Goal: Task Accomplishment & Management: Use online tool/utility

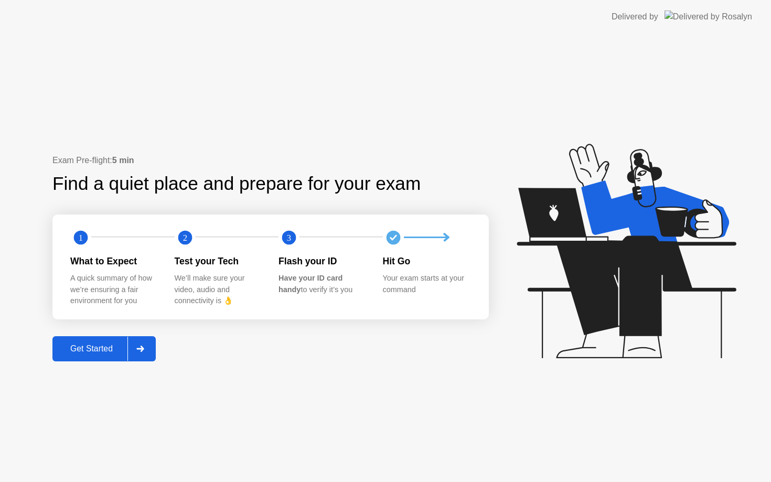
click at [112, 348] on div "Get Started" at bounding box center [92, 348] width 72 height 9
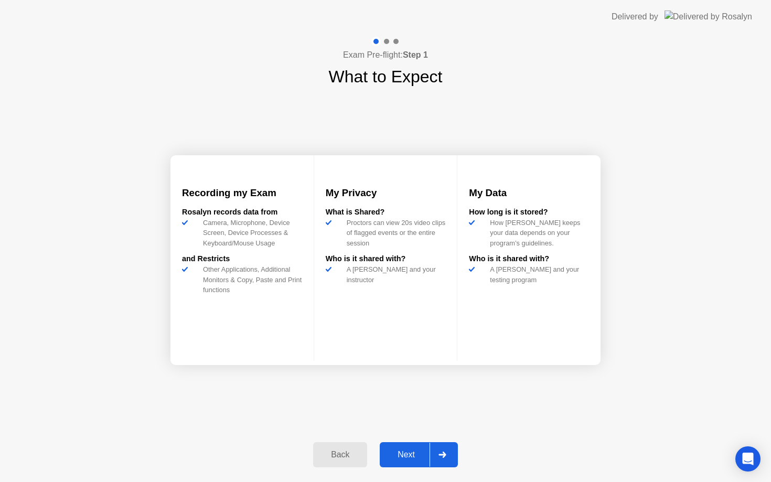
click at [411, 452] on div "Next" at bounding box center [406, 454] width 47 height 9
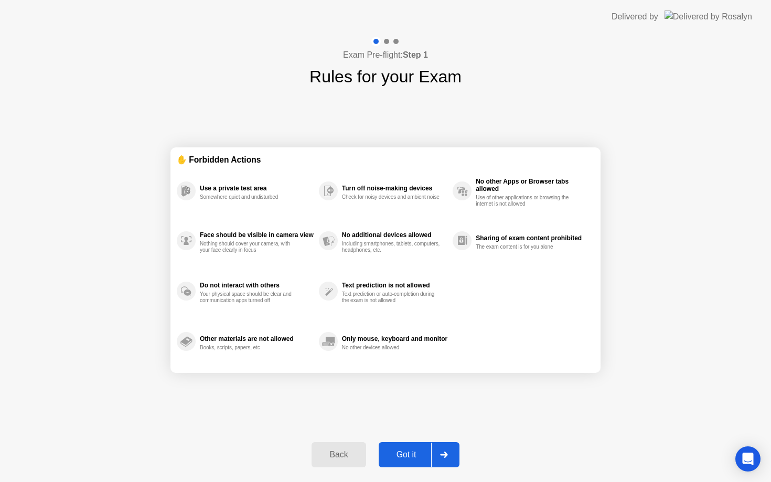
click at [421, 454] on div "Got it" at bounding box center [406, 454] width 49 height 9
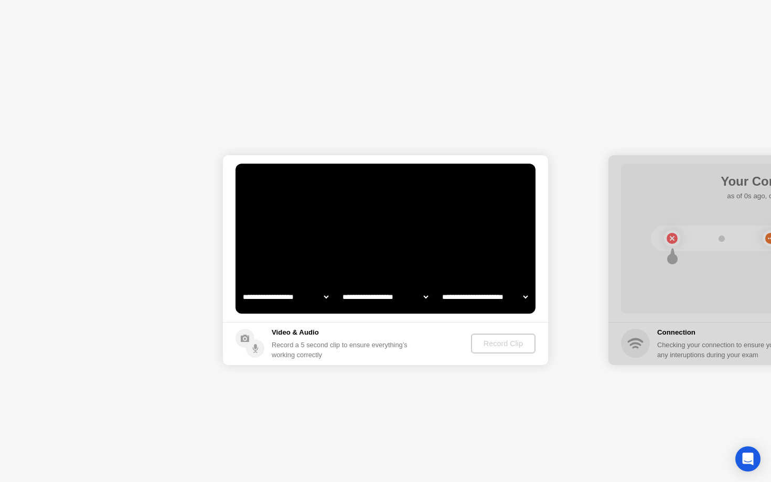
select select "**********"
select select "*******"
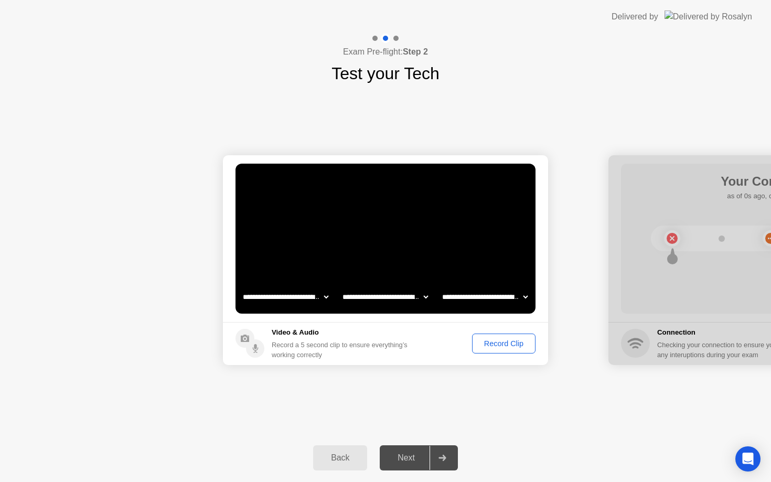
click at [509, 345] on div "Record Clip" at bounding box center [504, 343] width 56 height 8
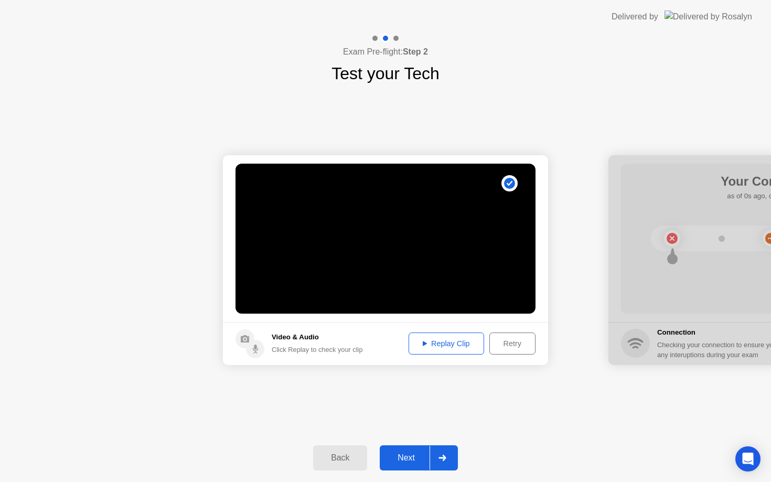
click at [447, 348] on div "Replay Clip" at bounding box center [446, 343] width 68 height 8
click at [447, 459] on div at bounding box center [442, 458] width 25 height 24
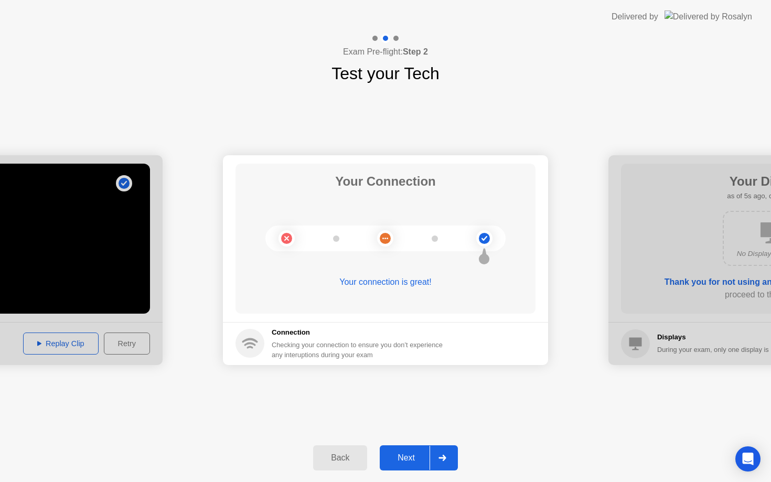
click at [438, 457] on div at bounding box center [442, 458] width 25 height 24
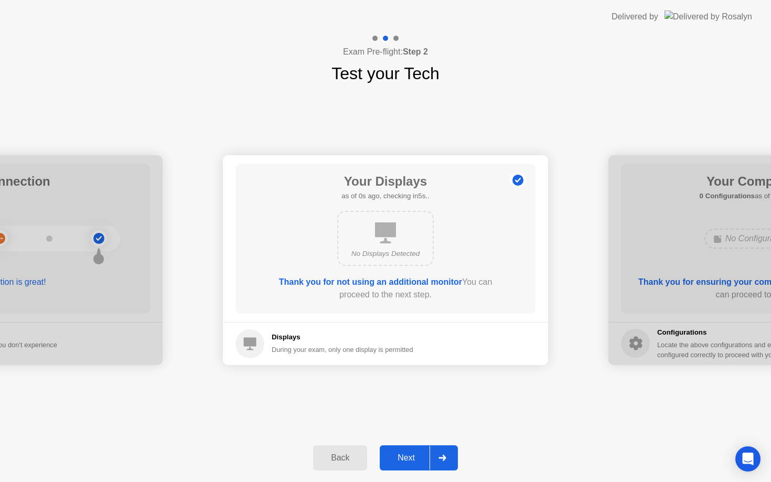
click at [414, 457] on div "Next" at bounding box center [406, 457] width 47 height 9
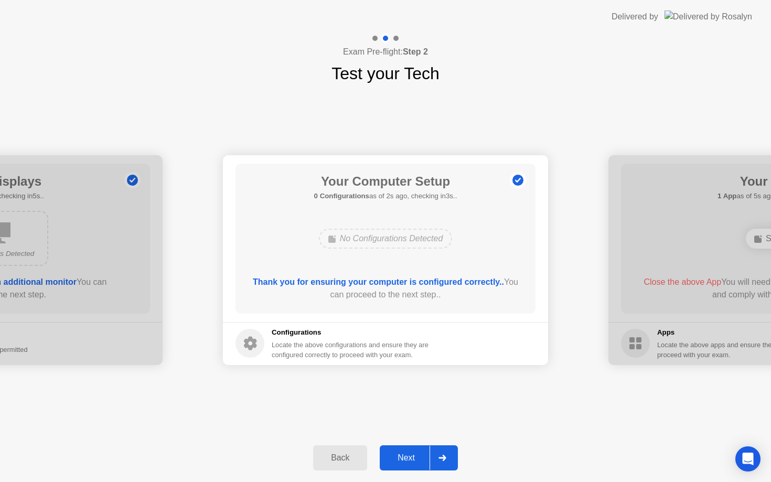
click at [442, 457] on icon at bounding box center [442, 458] width 7 height 6
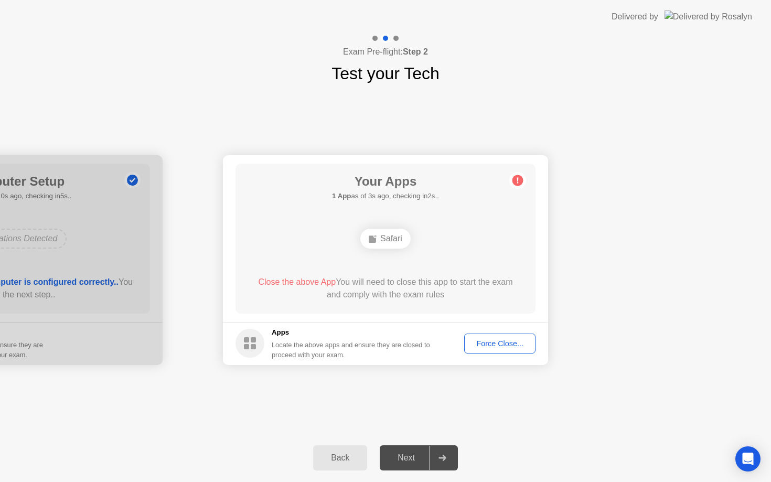
click at [501, 344] on div "Force Close..." at bounding box center [500, 343] width 64 height 8
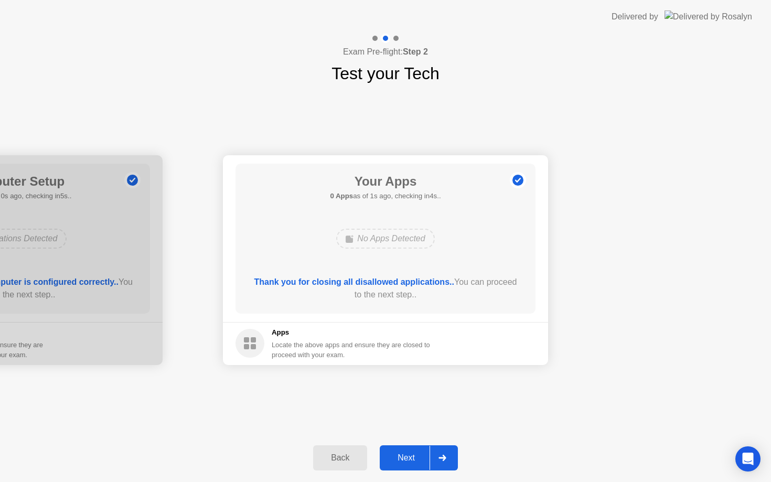
click at [441, 462] on div at bounding box center [442, 458] width 25 height 24
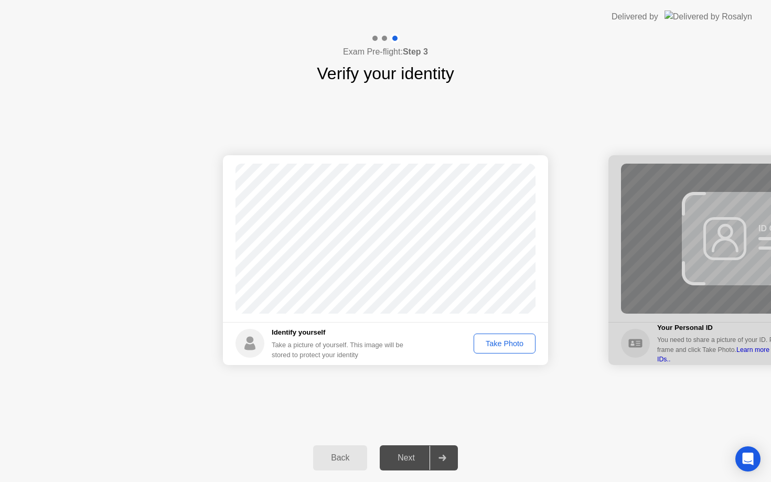
click at [510, 339] on div "Take Photo" at bounding box center [504, 343] width 55 height 8
click at [445, 463] on div at bounding box center [442, 458] width 25 height 24
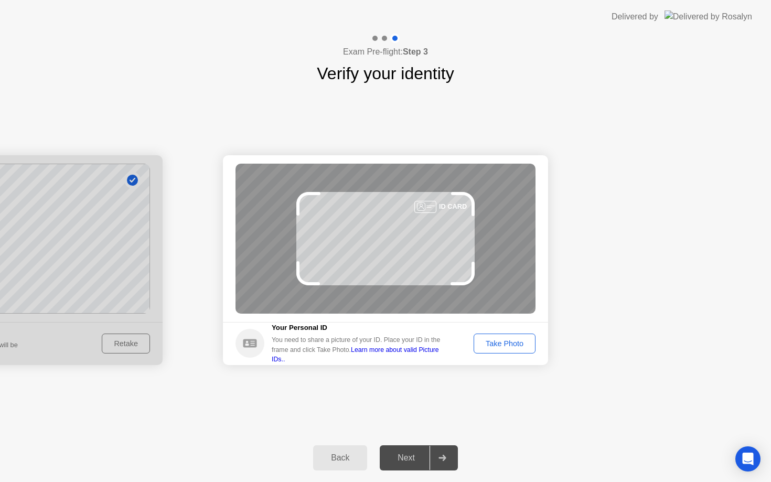
click at [518, 342] on div "Take Photo" at bounding box center [504, 343] width 55 height 8
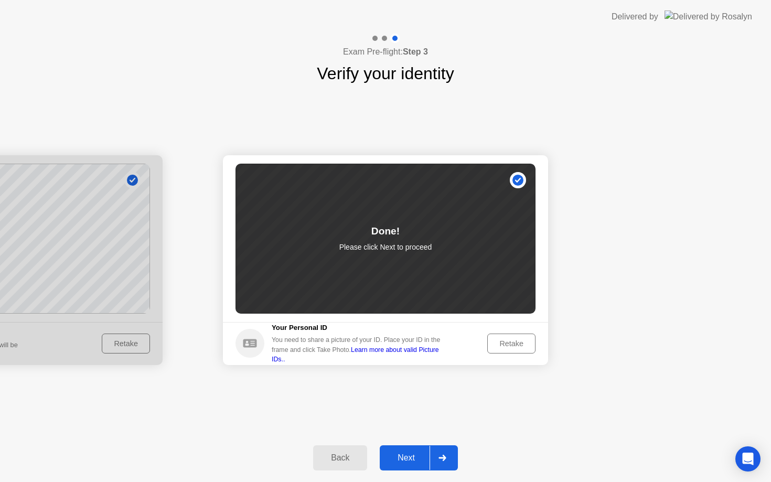
click at [445, 453] on div at bounding box center [442, 458] width 25 height 24
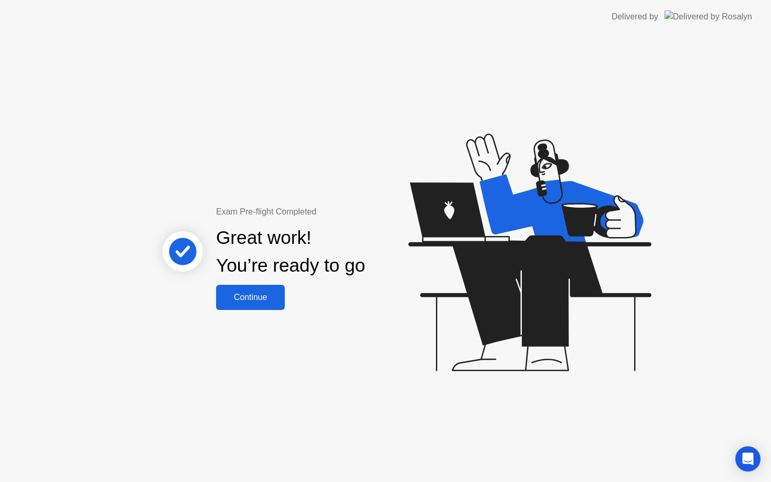
click at [271, 295] on div "Continue" at bounding box center [250, 297] width 62 height 9
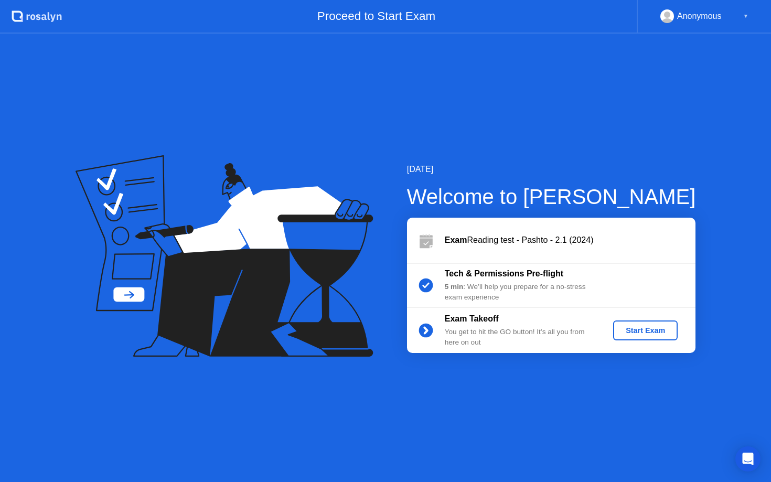
click at [644, 330] on div "Start Exam" at bounding box center [645, 330] width 56 height 8
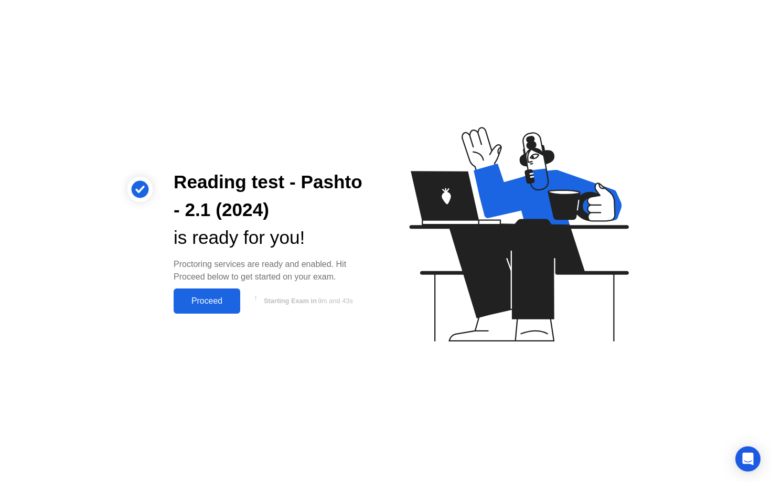
click at [208, 313] on button "Proceed" at bounding box center [207, 301] width 67 height 25
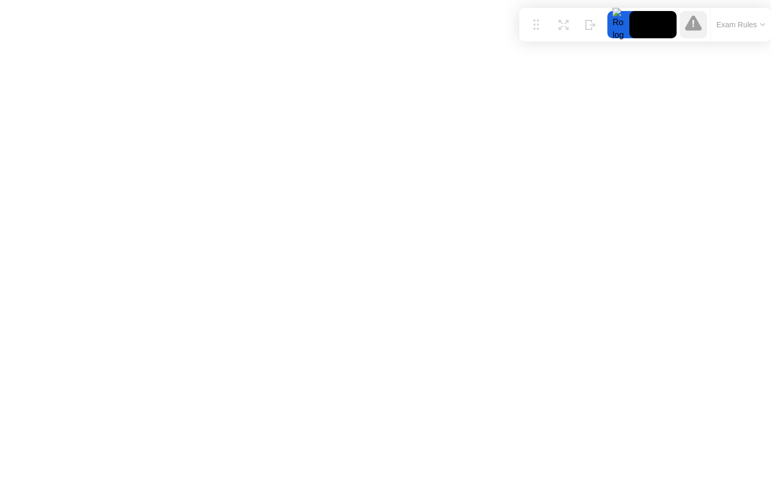
drag, startPoint x: 286, startPoint y: 457, endPoint x: 611, endPoint y: 17, distance: 547.4
click at [611, 17] on div "Move Expand Hide Exam Rules" at bounding box center [645, 25] width 252 height 34
click at [562, 23] on icon at bounding box center [564, 21] width 10 height 10
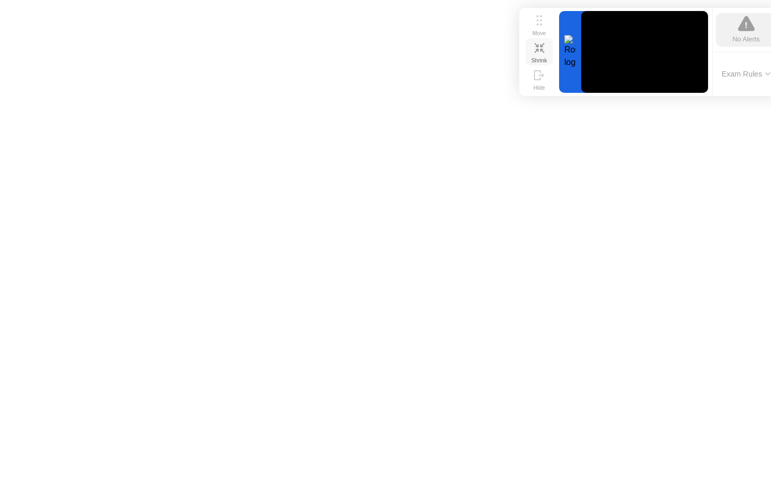
click at [539, 57] on div "Shrink" at bounding box center [539, 60] width 16 height 6
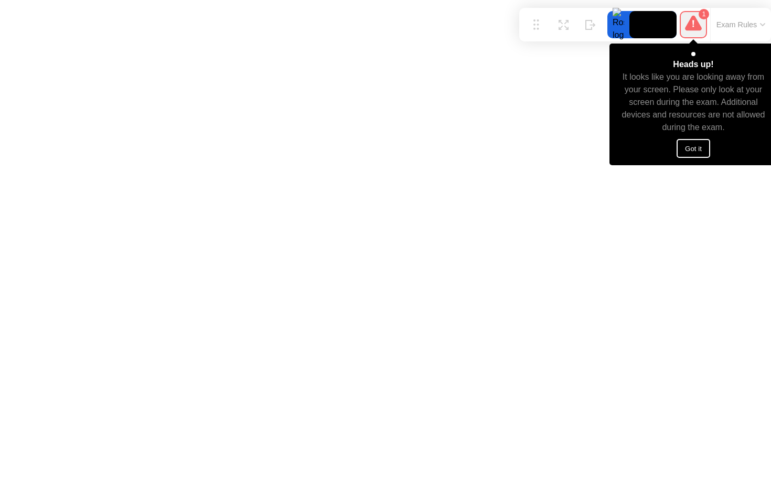
click at [690, 145] on button "Got it" at bounding box center [694, 148] width 34 height 19
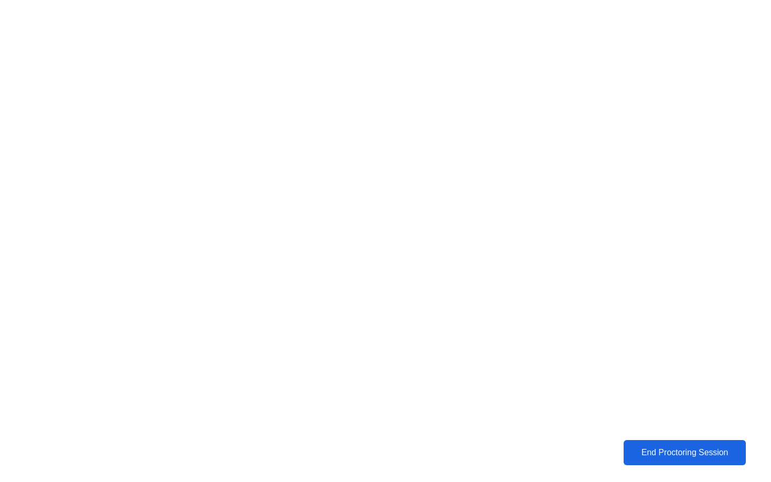
click at [666, 455] on div "End Proctoring Session" at bounding box center [685, 452] width 118 height 9
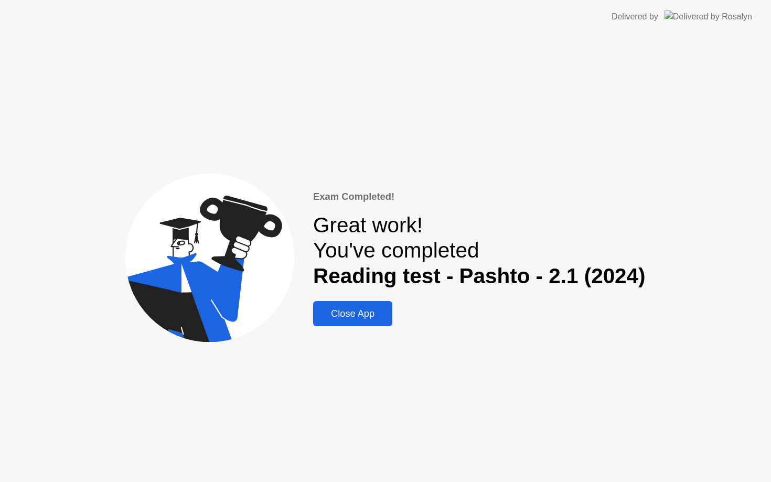
click at [377, 319] on div "Close App" at bounding box center [352, 313] width 73 height 11
